Goal: Task Accomplishment & Management: Use online tool/utility

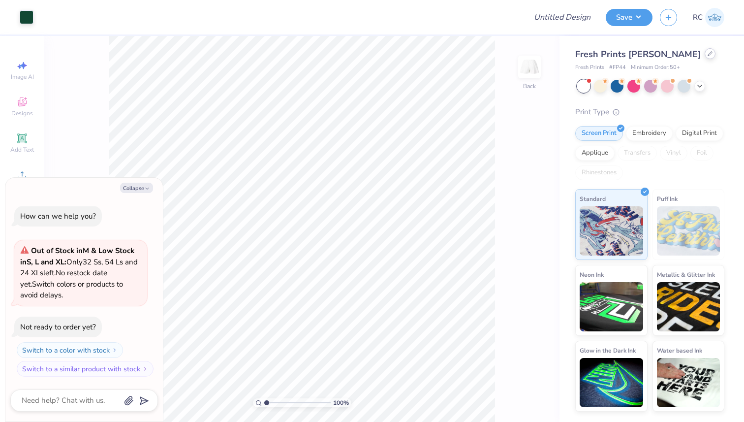
click at [704, 58] on div at bounding box center [709, 53] width 11 height 11
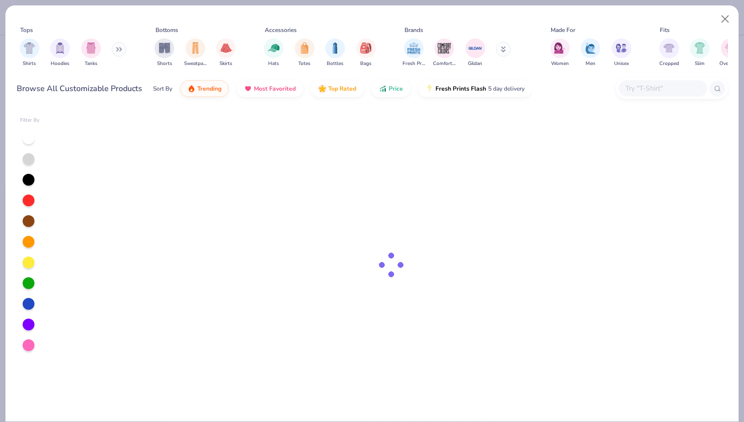
type textarea "x"
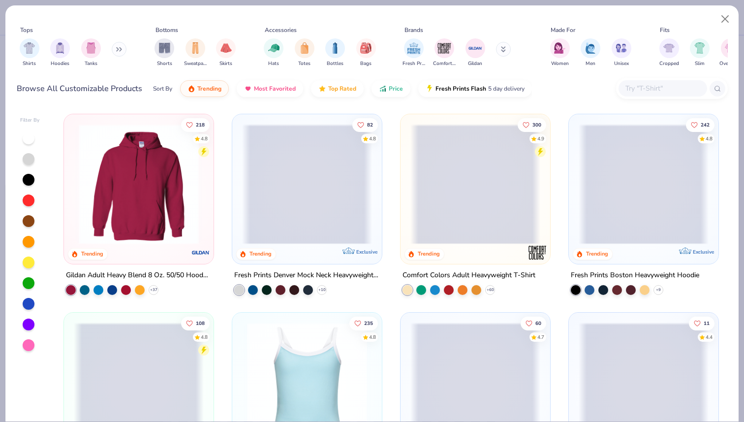
click at [603, 87] on div "Browse All Customizable Products Sort By Trending Most Favorited Top Rated Pric…" at bounding box center [372, 89] width 711 height 28
click at [639, 86] on input "text" at bounding box center [662, 88] width 76 height 11
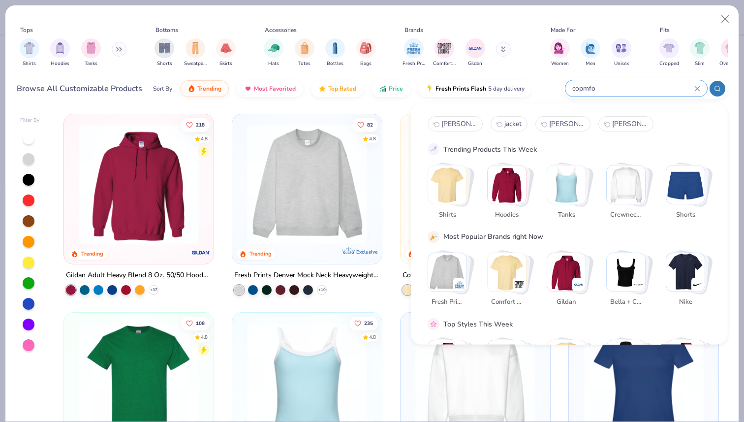
type input "copmfor"
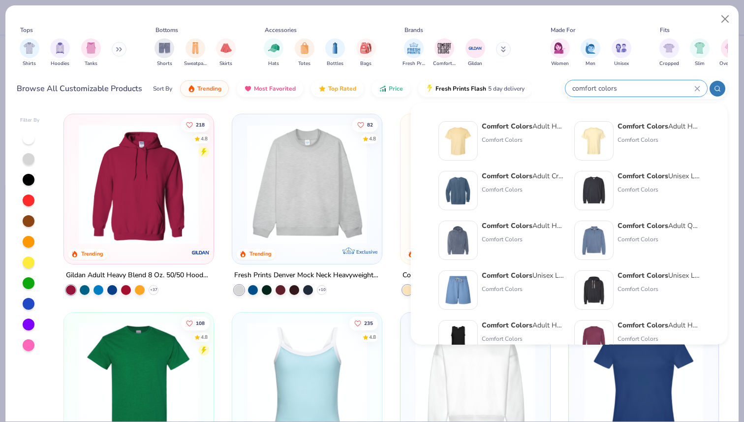
type input "comfort colors"
click at [505, 127] on strong "Comfort Colors" at bounding box center [507, 125] width 51 height 9
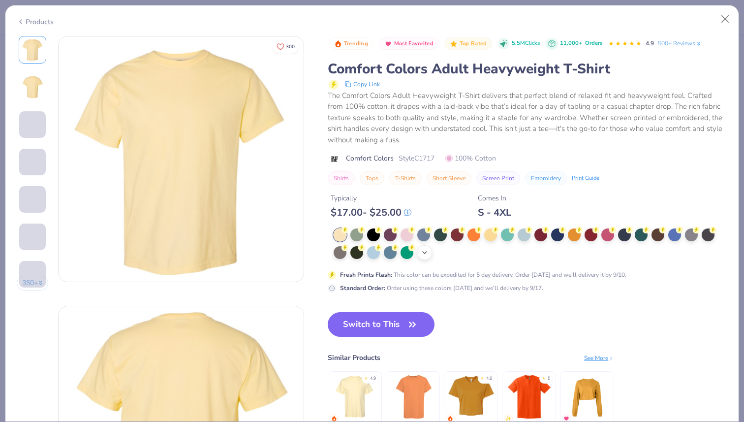
click at [425, 253] on polyline at bounding box center [425, 252] width 4 height 2
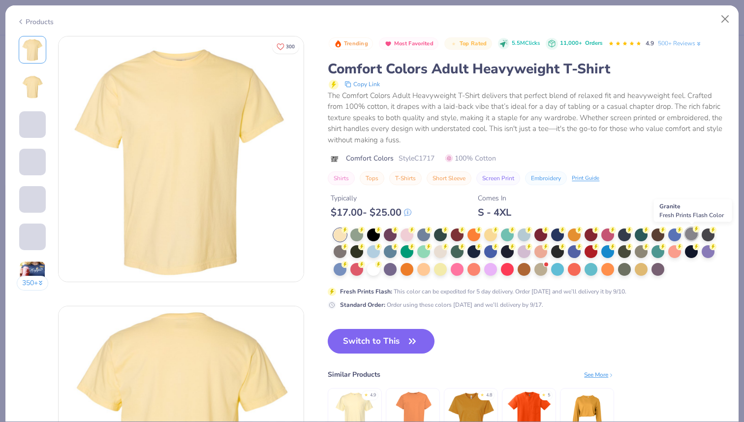
click at [693, 236] on div at bounding box center [691, 233] width 13 height 13
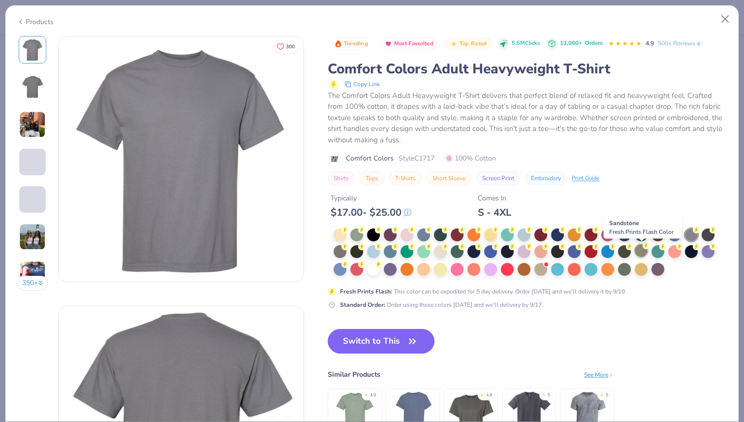
click at [640, 249] on div at bounding box center [641, 250] width 13 height 13
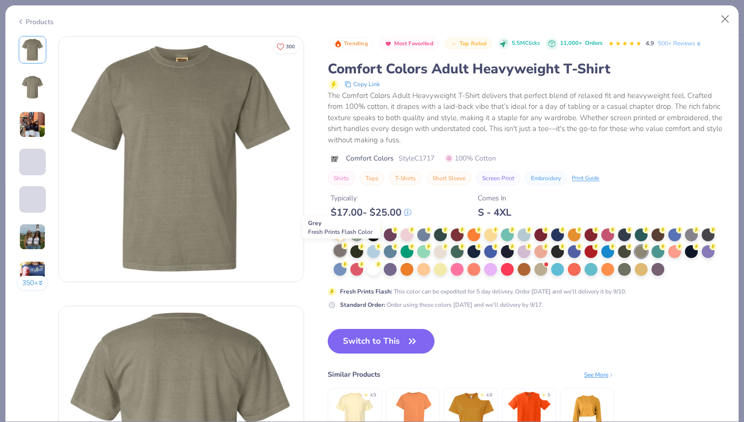
click at [338, 255] on div at bounding box center [339, 250] width 13 height 13
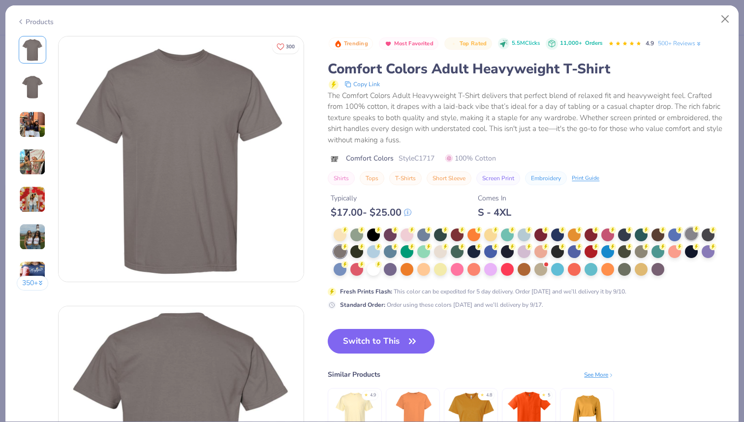
click at [692, 237] on div at bounding box center [691, 233] width 13 height 13
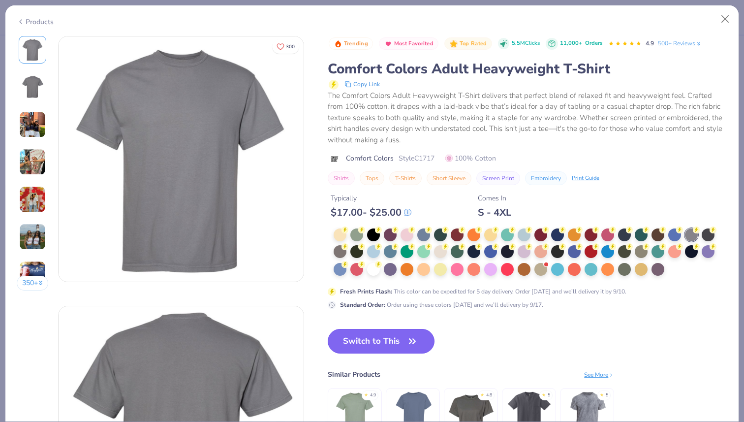
click at [396, 340] on button "Switch to This" at bounding box center [381, 341] width 107 height 25
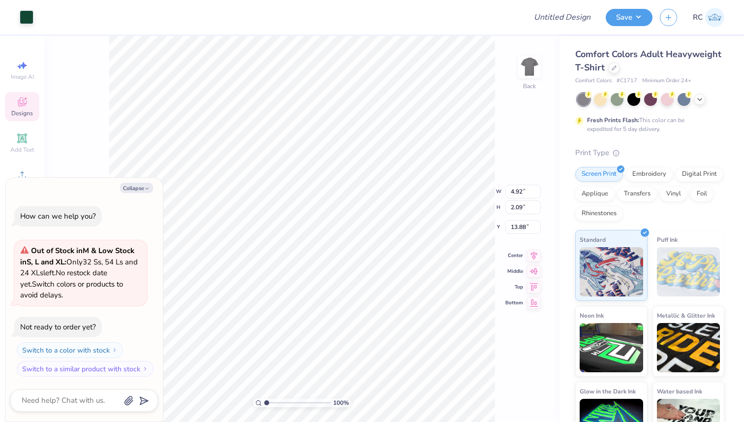
type textarea "x"
type input "4.88"
type input "5.30"
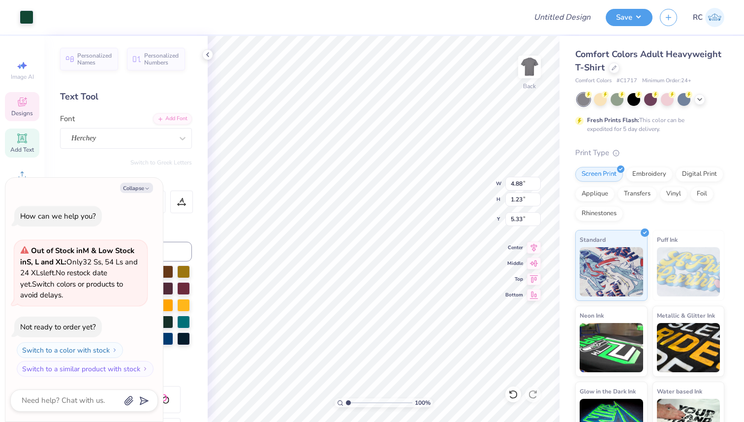
scroll to position [8, 1]
drag, startPoint x: 164, startPoint y: 21, endPoint x: 170, endPoint y: 24, distance: 6.6
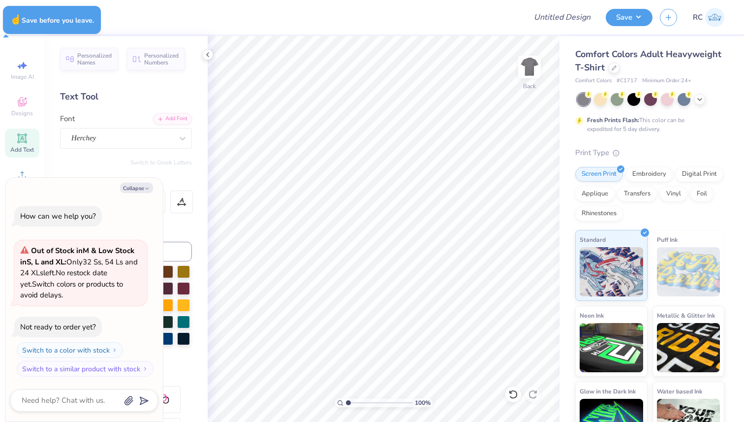
type textarea "x"
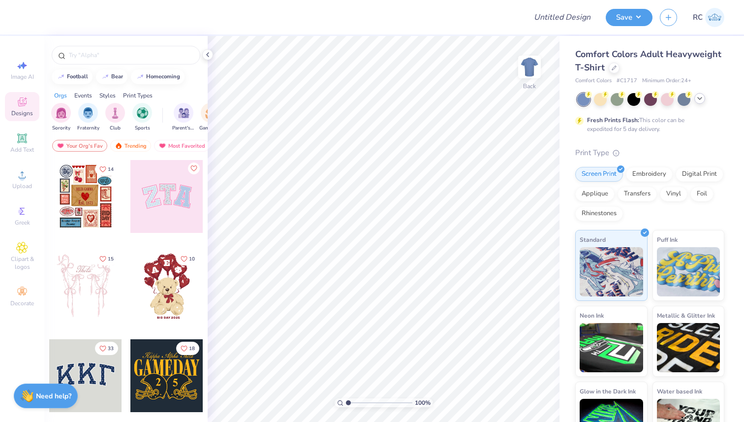
click at [698, 97] on icon at bounding box center [700, 98] width 8 height 8
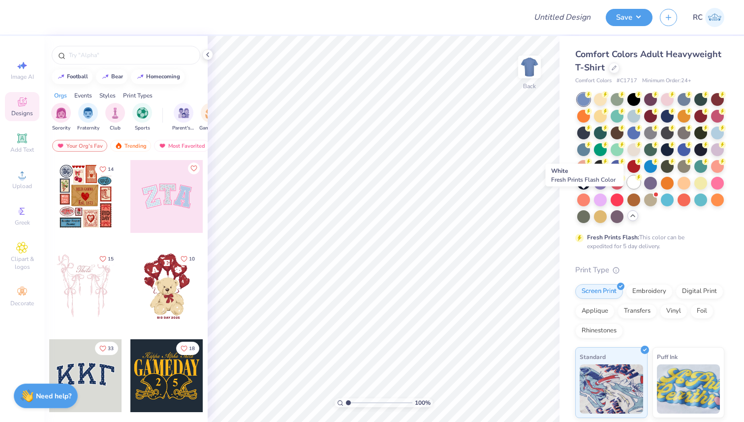
click at [627, 188] on div at bounding box center [633, 182] width 13 height 13
click at [209, 57] on icon at bounding box center [208, 55] width 8 height 8
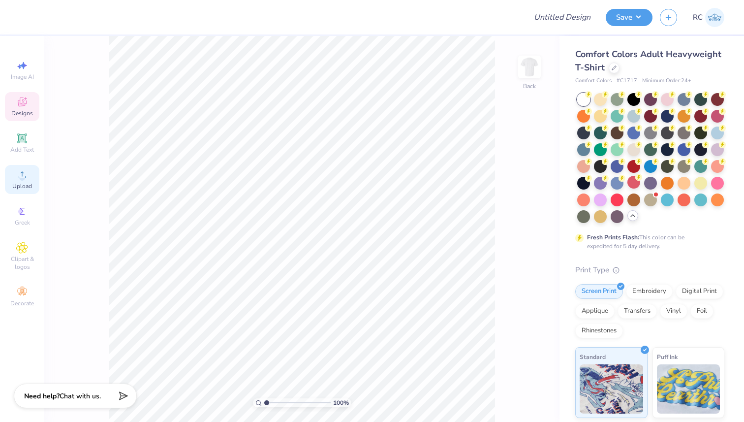
click at [30, 183] on span "Upload" at bounding box center [22, 186] width 20 height 8
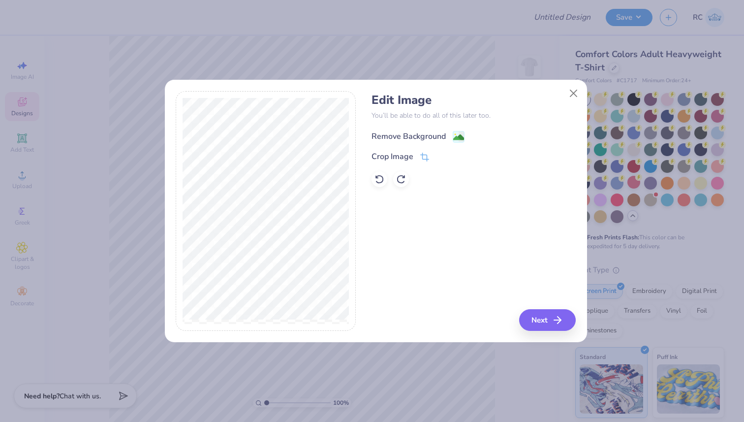
click at [456, 138] on image at bounding box center [458, 137] width 11 height 11
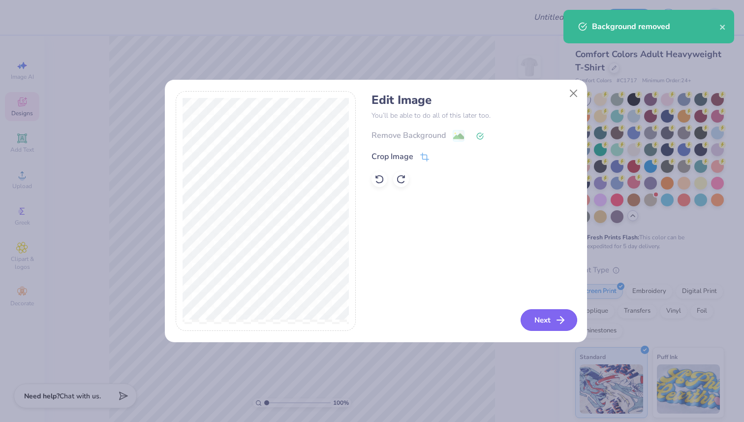
click at [552, 319] on button "Next" at bounding box center [548, 320] width 57 height 22
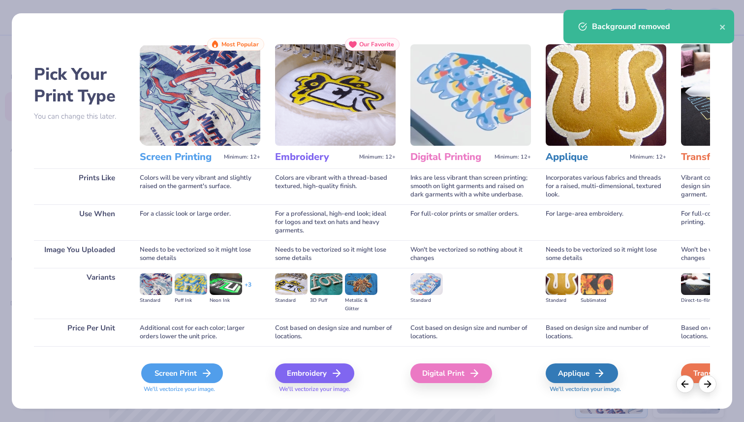
click at [193, 378] on div "Screen Print" at bounding box center [182, 373] width 82 height 20
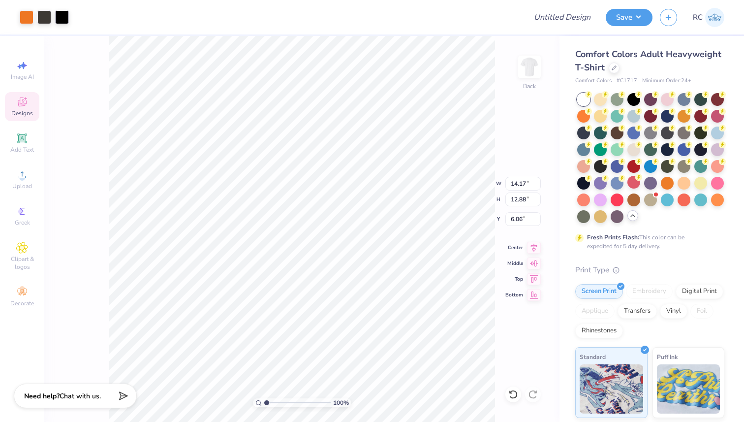
type input "3.00"
click at [511, 189] on input "14.17" at bounding box center [522, 184] width 35 height 14
click at [514, 184] on input "14.17" at bounding box center [522, 184] width 35 height 14
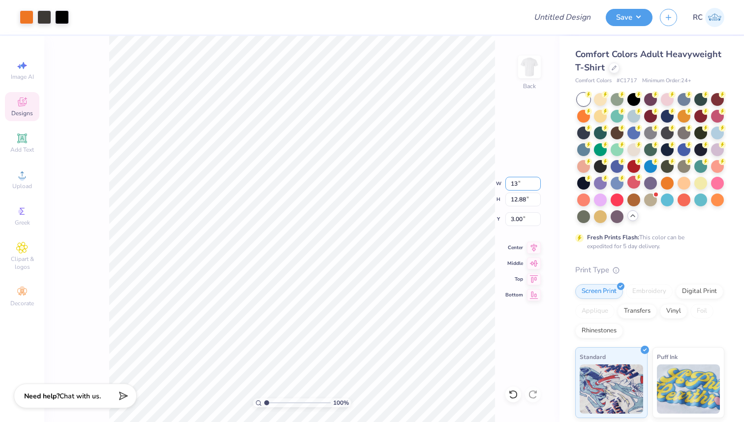
type input "13.00"
type input "11.82"
type input "3.53"
type input "3.49"
click at [512, 181] on input "14.17" at bounding box center [522, 184] width 35 height 14
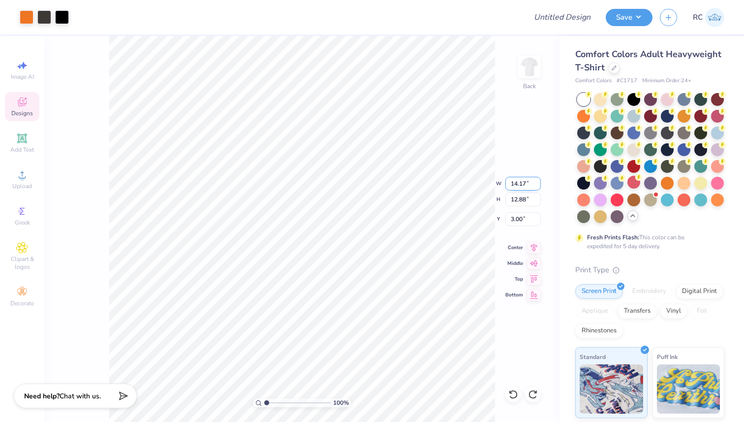
click at [512, 181] on input "14.17" at bounding box center [522, 184] width 35 height 14
type input "12.50"
type input "11.36"
click at [539, 246] on icon at bounding box center [534, 246] width 14 height 12
click at [514, 215] on input "3.76" at bounding box center [522, 219] width 35 height 14
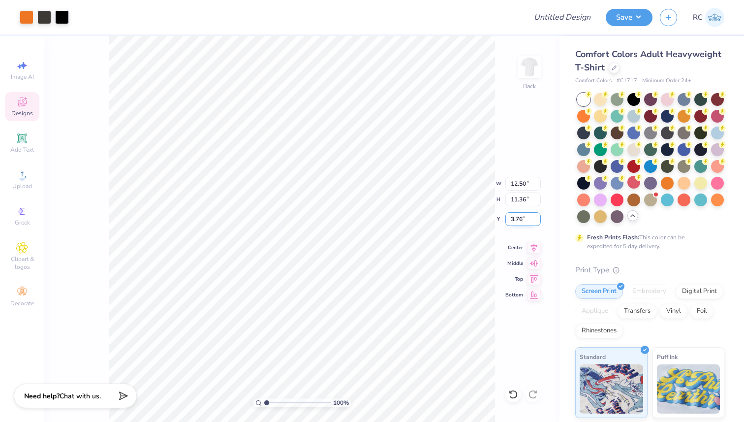
click at [514, 215] on input "3.76" at bounding box center [522, 219] width 35 height 14
type input "3.00"
drag, startPoint x: 561, startPoint y: 14, endPoint x: 562, endPoint y: 24, distance: 9.9
click at [561, 14] on input "Design Title" at bounding box center [574, 17] width 48 height 20
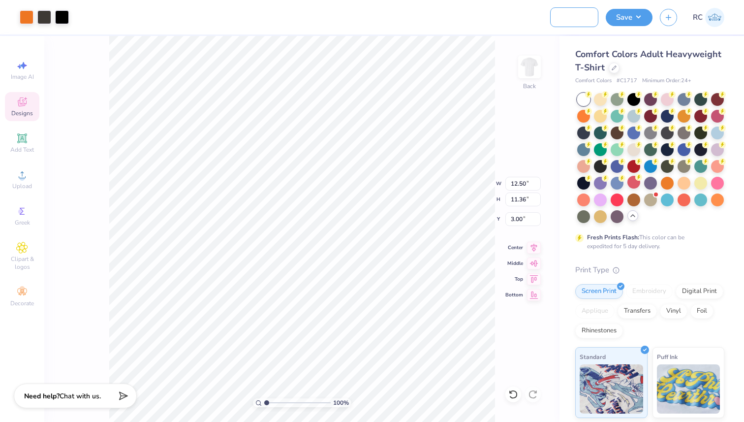
type input "ISU SAA Fall Fest 2025 Shirts"
click at [644, 19] on button "Save" at bounding box center [628, 15] width 47 height 17
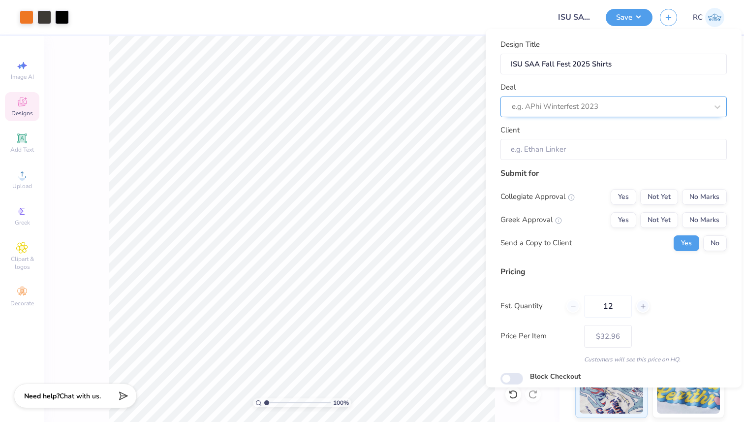
click at [615, 98] on div "e.g. APhi Winterfest 2023" at bounding box center [613, 106] width 226 height 21
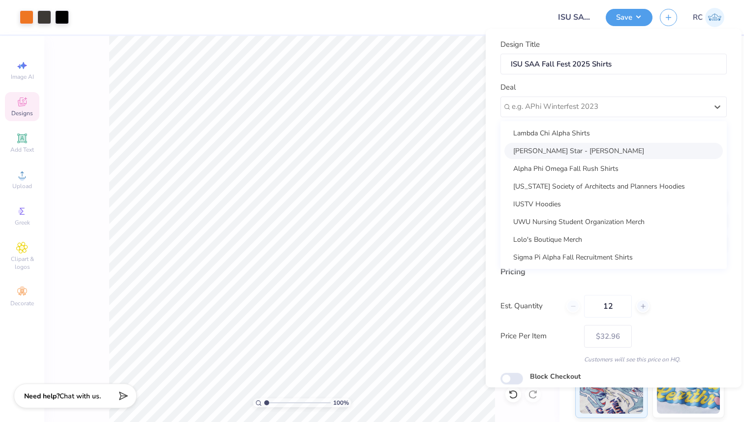
paste input "ISU SAA Fall Fest 2025 Shirts"
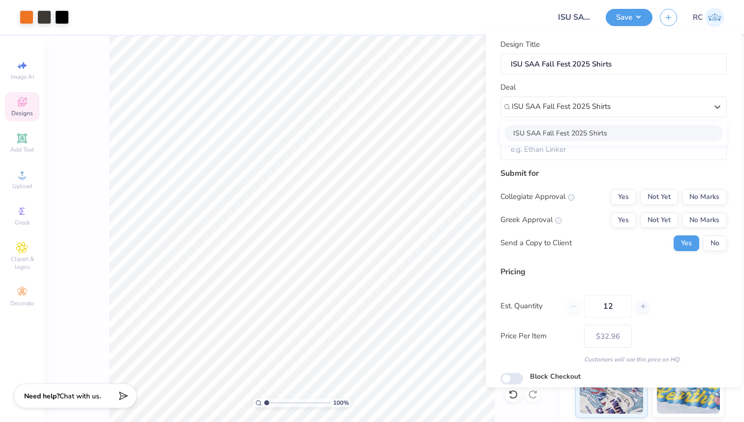
click at [598, 135] on div "ISU SAA Fall Fest 2025 Shirts" at bounding box center [613, 132] width 218 height 16
type input "ISU SAA Fall Fest 2025 Shirts"
type input "Camryn Kirkham"
click at [594, 145] on input "Camryn Kirkham" at bounding box center [613, 149] width 226 height 21
click at [614, 213] on button "Yes" at bounding box center [623, 220] width 26 height 16
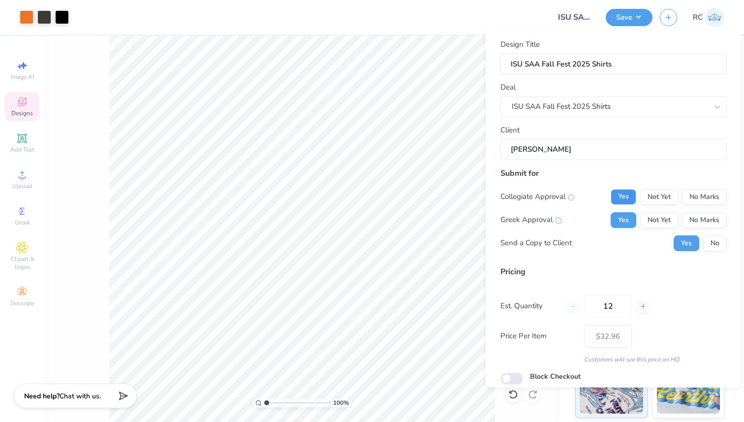
click at [621, 197] on button "Yes" at bounding box center [623, 196] width 26 height 16
click at [697, 221] on button "No Marks" at bounding box center [704, 220] width 45 height 16
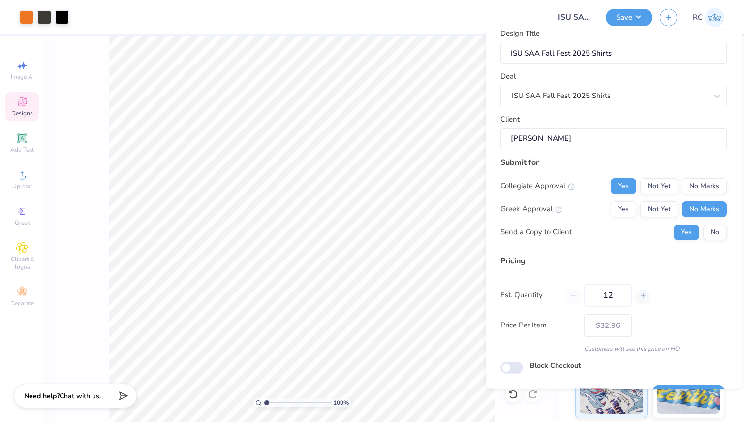
scroll to position [37, 0]
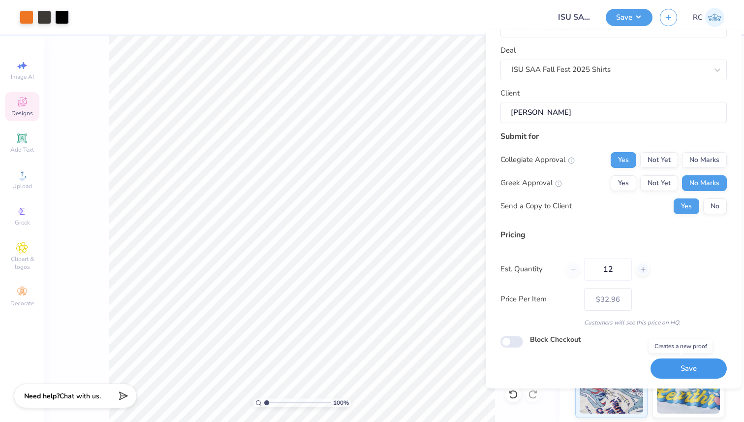
click at [663, 364] on button "Save" at bounding box center [688, 369] width 76 height 20
type input "$32.96"
click at [601, 263] on input "12" at bounding box center [608, 269] width 48 height 23
type input "24"
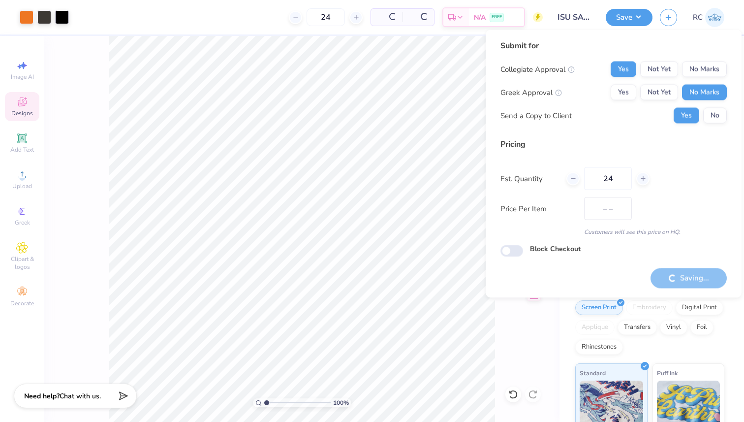
type input "$22.58"
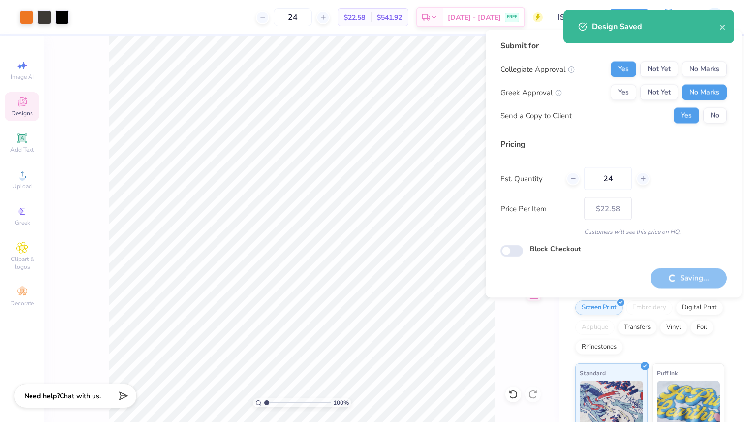
type input "12"
type input "– –"
type input "12"
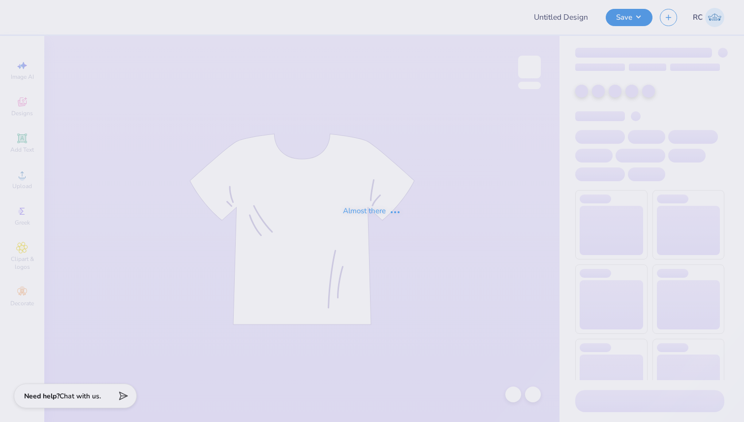
type input "[PERSON_NAME] Star"
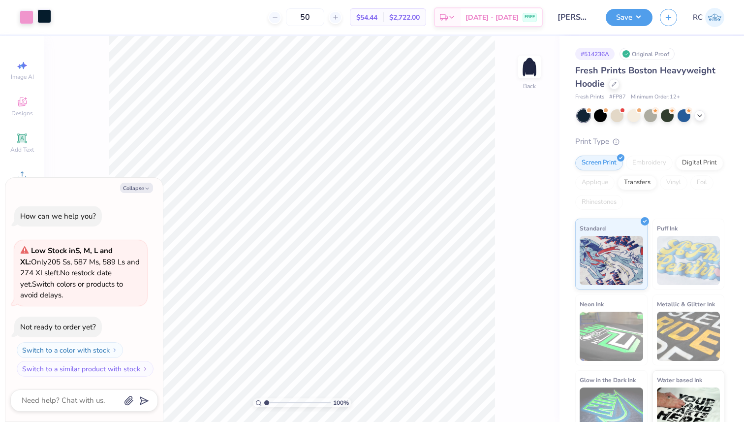
click at [41, 15] on div at bounding box center [44, 16] width 14 height 14
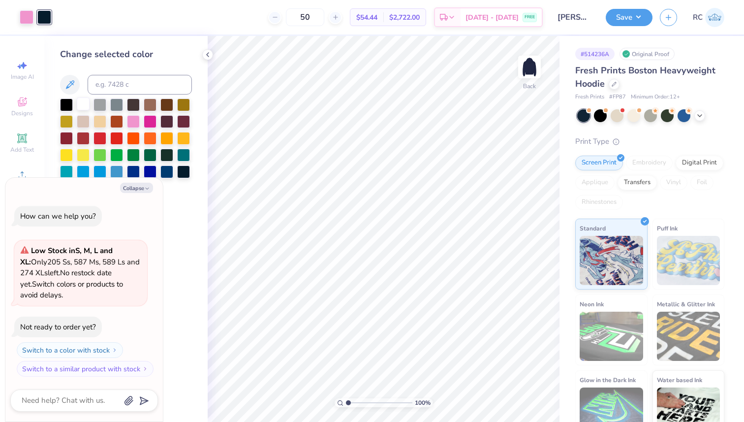
click at [87, 107] on div at bounding box center [83, 103] width 13 height 13
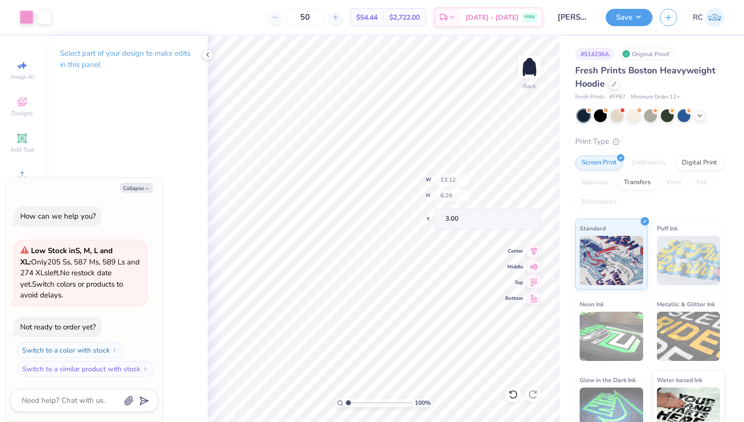
type textarea "x"
type input "1.86"
type input "0.59"
type input "7.14"
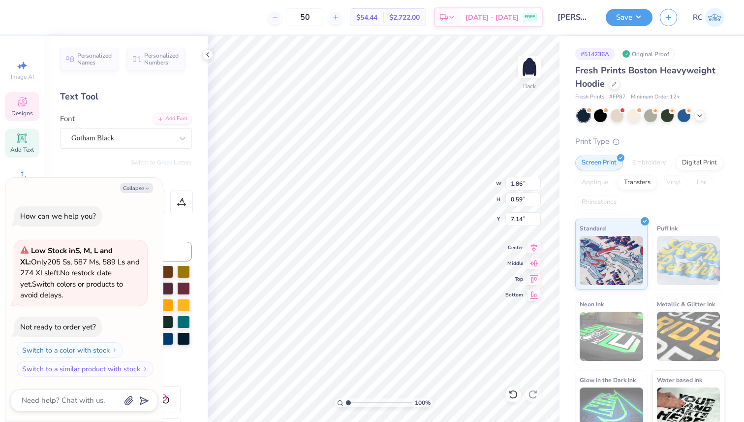
scroll to position [8, 1]
click at [459, 385] on li "Send Backward" at bounding box center [464, 390] width 77 height 19
type textarea "x"
